Goal: Information Seeking & Learning: Learn about a topic

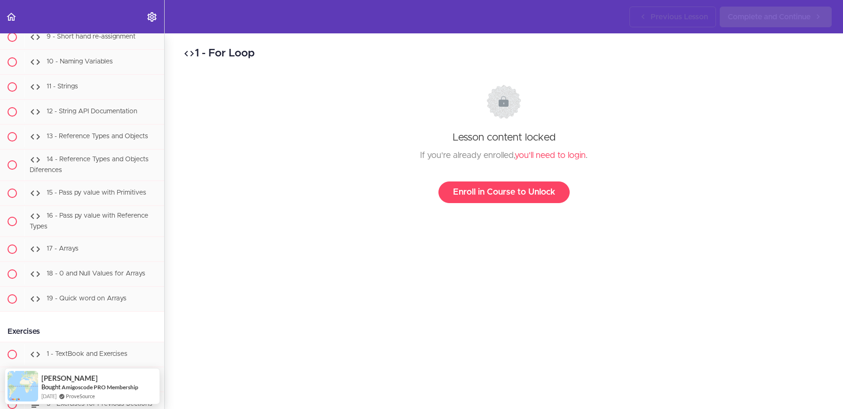
scroll to position [1002, 0]
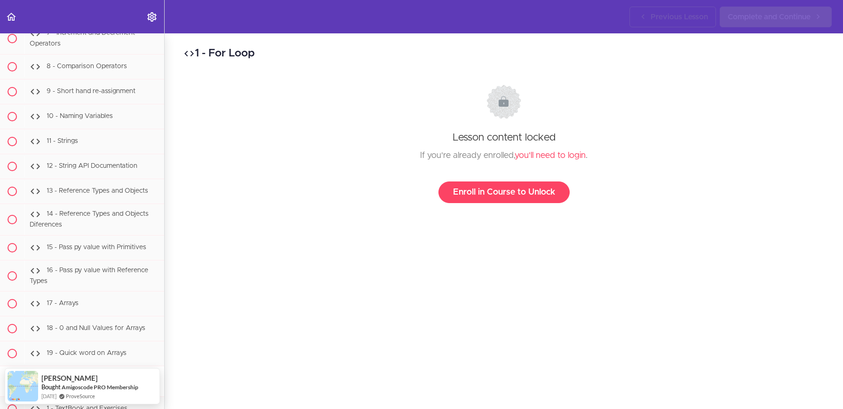
drag, startPoint x: 503, startPoint y: 73, endPoint x: 457, endPoint y: 84, distance: 46.8
click at [503, 74] on div "1 - For Loop Lesson content locked If you're already enrolled, you'll need to l…" at bounding box center [504, 221] width 679 height 376
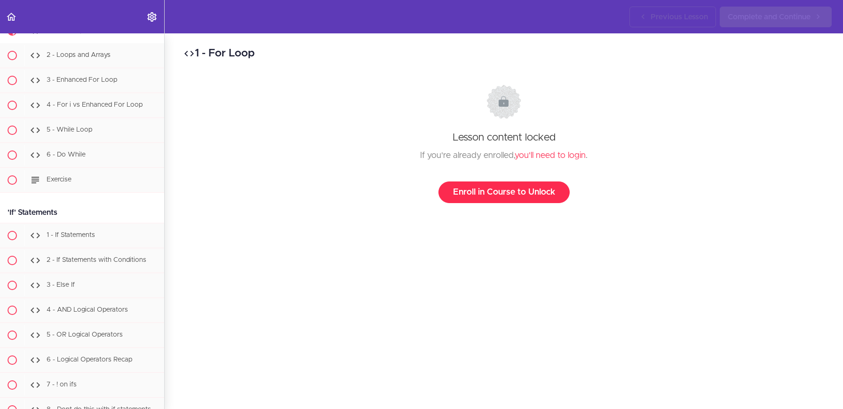
click at [530, 194] on link "Enroll in Course to Unlock" at bounding box center [504, 193] width 131 height 22
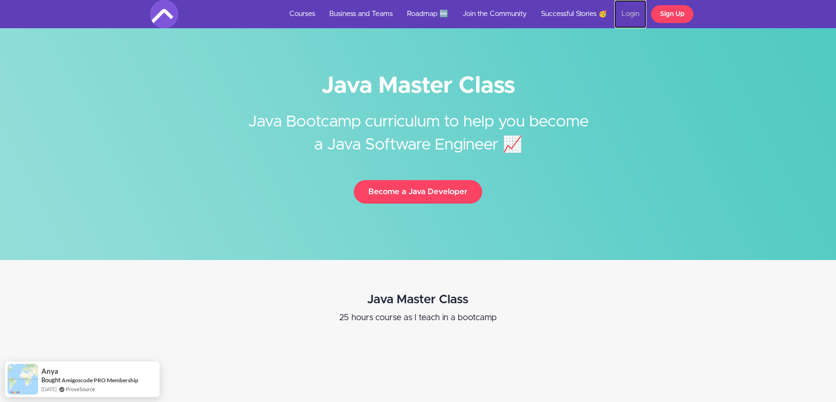
click at [626, 11] on link "Login" at bounding box center [631, 14] width 32 height 28
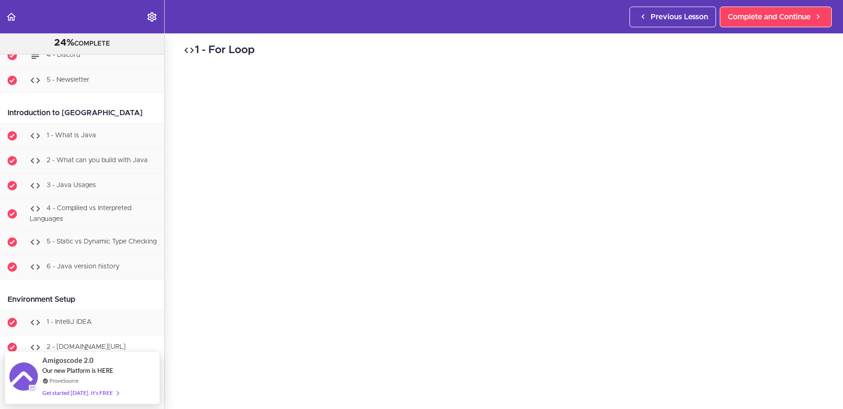
scroll to position [148, 0]
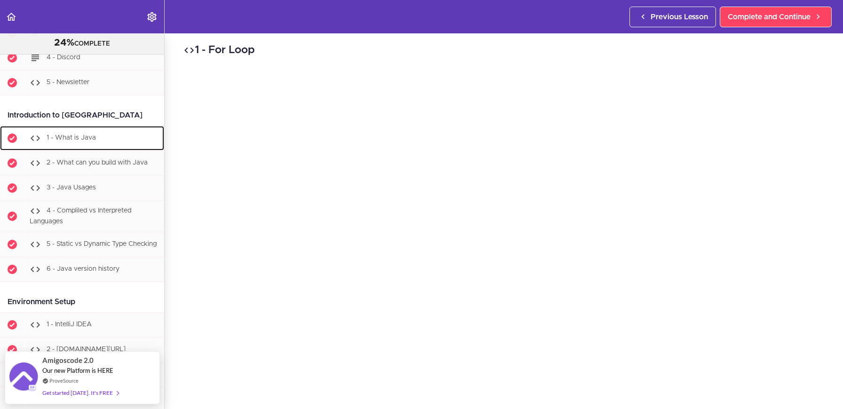
click at [80, 139] on span "1 - What is Java" at bounding box center [71, 138] width 49 height 7
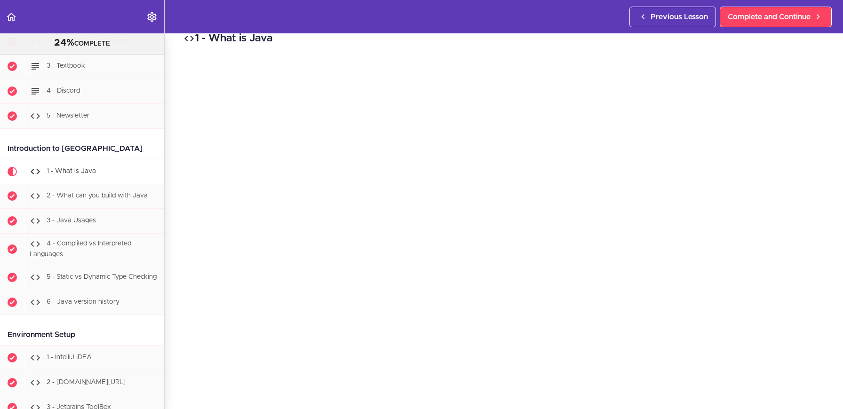
scroll to position [118, 0]
